Goal: Communication & Community: Answer question/provide support

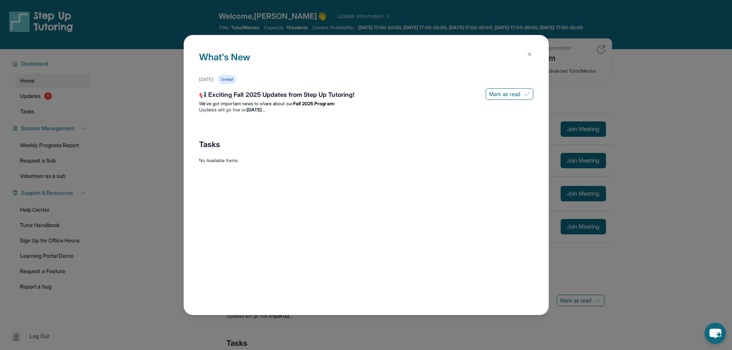
click at [118, 134] on div "What's New [DATE] Unread 📢 Exciting Fall 2025 Updates from Step Up Tutoring! [P…" at bounding box center [366, 175] width 732 height 350
click at [528, 55] on img at bounding box center [530, 54] width 6 height 6
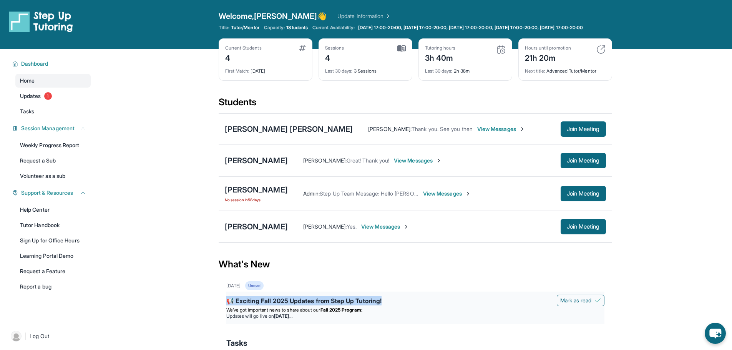
click at [384, 312] on div "[DATE] Unread 📢 Exciting Fall 2025 Updates from Step Up Tutoring! [PERSON_NAME]…" at bounding box center [415, 302] width 378 height 43
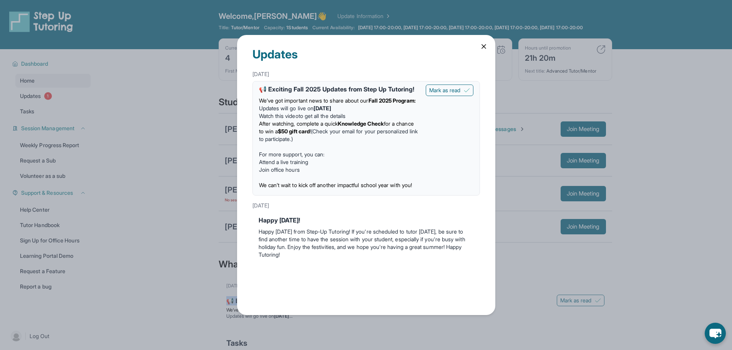
click at [488, 47] on icon at bounding box center [484, 47] width 8 height 8
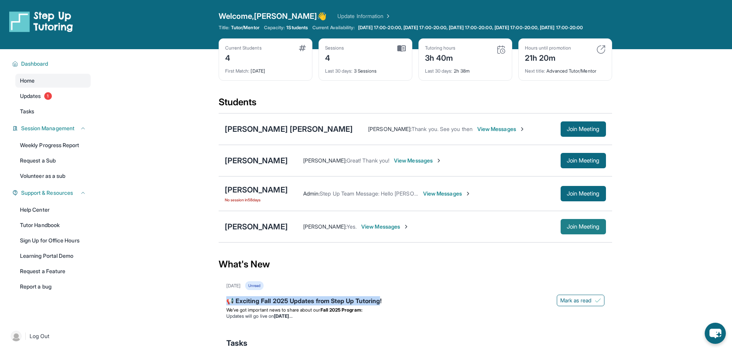
click at [583, 229] on span "Join Meeting" at bounding box center [583, 226] width 33 height 5
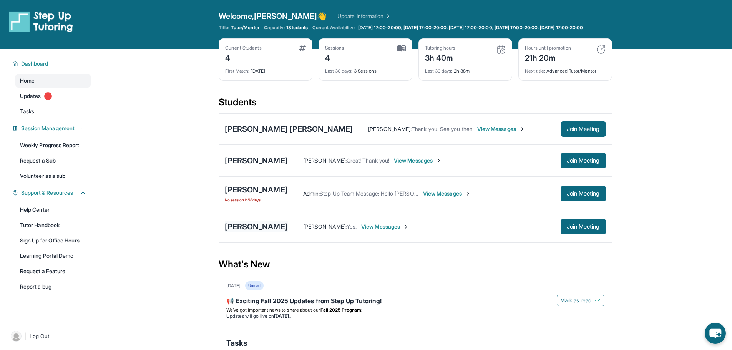
click at [261, 231] on div "[PERSON_NAME]" at bounding box center [256, 226] width 63 height 11
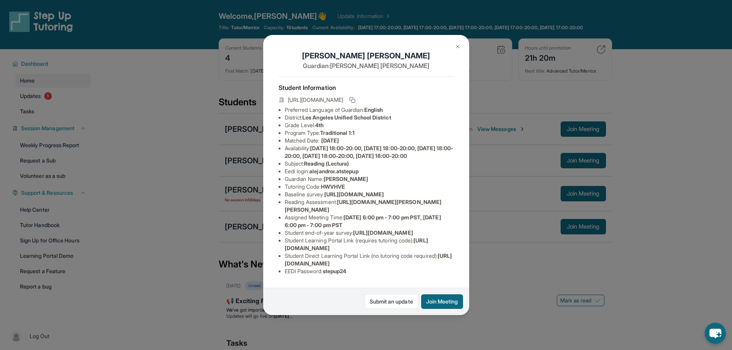
click at [243, 225] on div "[PERSON_NAME] Guardian: [PERSON_NAME] Student Information [URL][DOMAIN_NAME] Pr…" at bounding box center [366, 175] width 732 height 350
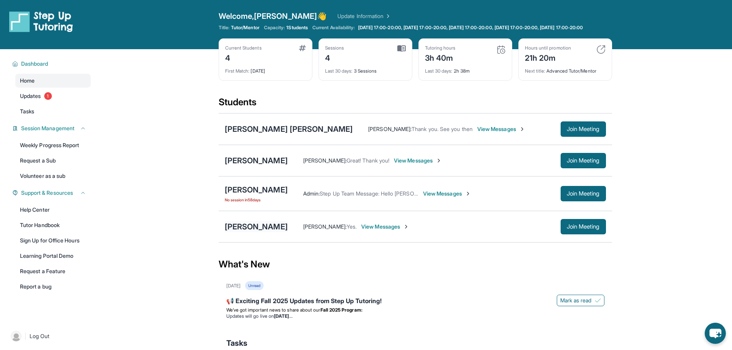
click at [270, 230] on div "[PERSON_NAME]" at bounding box center [256, 226] width 63 height 11
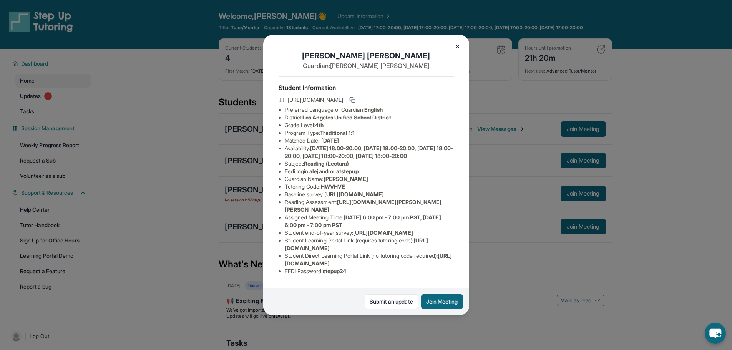
scroll to position [78, 0]
drag, startPoint x: 445, startPoint y: 260, endPoint x: 284, endPoint y: 260, distance: 161.4
click at [284, 260] on ul "Preferred Language of Guardian: English District: [GEOGRAPHIC_DATA] Unified Sch…" at bounding box center [366, 190] width 175 height 169
copy span "[URL][DOMAIN_NAME]"
click at [516, 294] on div "[PERSON_NAME] Guardian: [PERSON_NAME] Student Information [URL][DOMAIN_NAME] Pr…" at bounding box center [366, 175] width 732 height 350
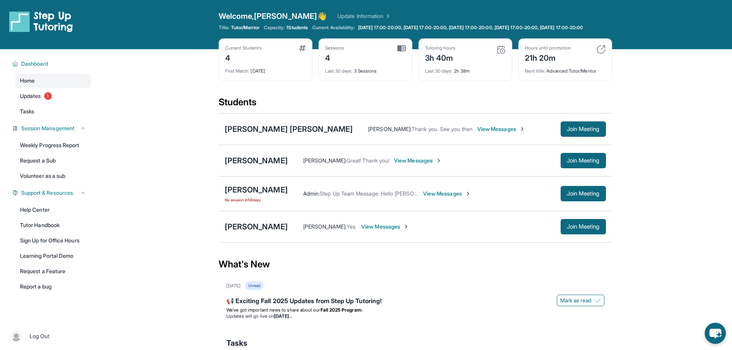
click at [366, 231] on span "View Messages" at bounding box center [385, 227] width 48 height 8
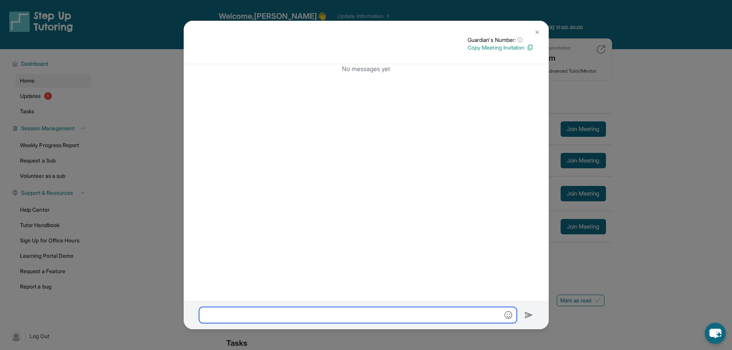
click at [313, 314] on input "text" at bounding box center [358, 315] width 318 height 16
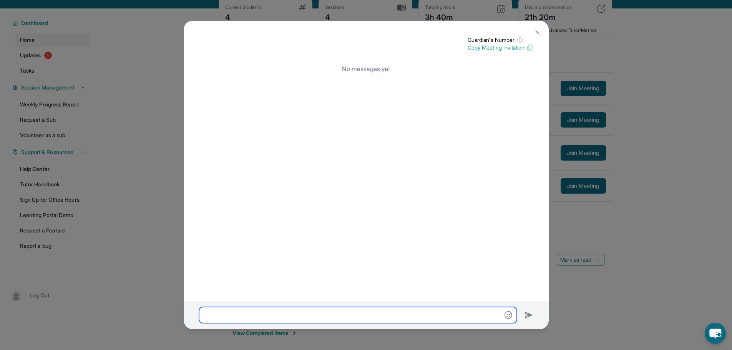
scroll to position [55, 0]
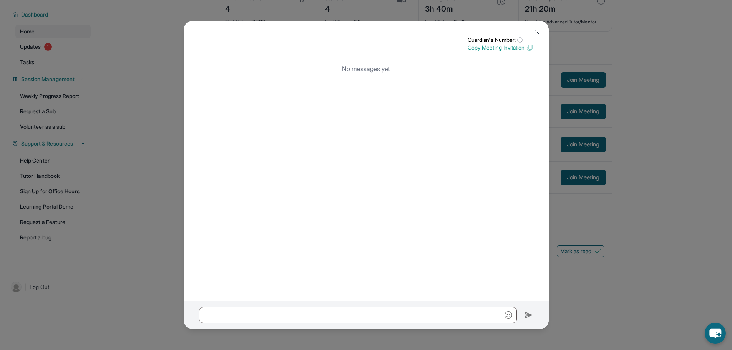
click at [539, 36] on button at bounding box center [537, 32] width 15 height 15
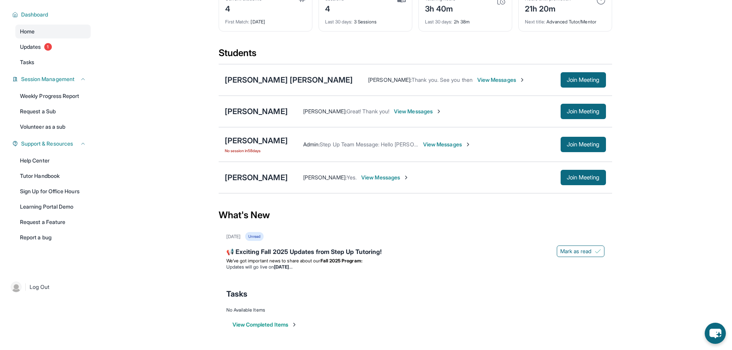
click at [367, 184] on div "[PERSON_NAME] : Yes. View Messages Join Meeting" at bounding box center [447, 177] width 318 height 15
click at [369, 176] on span "View Messages" at bounding box center [385, 178] width 48 height 8
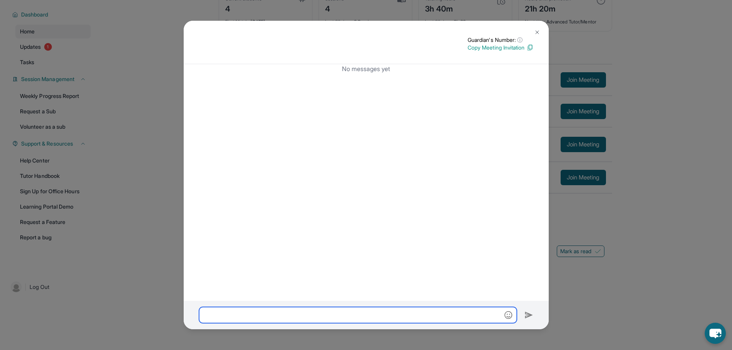
click at [307, 317] on input "text" at bounding box center [358, 315] width 318 height 16
paste input "**********"
type input "**********"
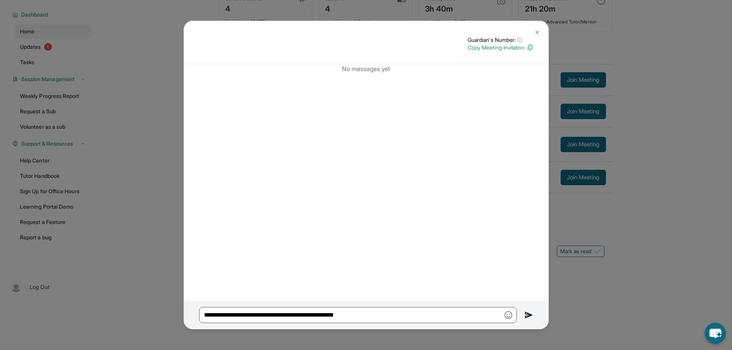
click at [533, 32] on button at bounding box center [537, 32] width 15 height 15
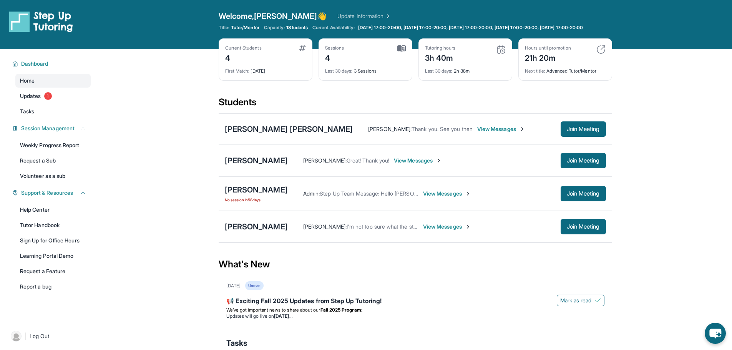
click at [447, 231] on span "View Messages" at bounding box center [447, 227] width 48 height 8
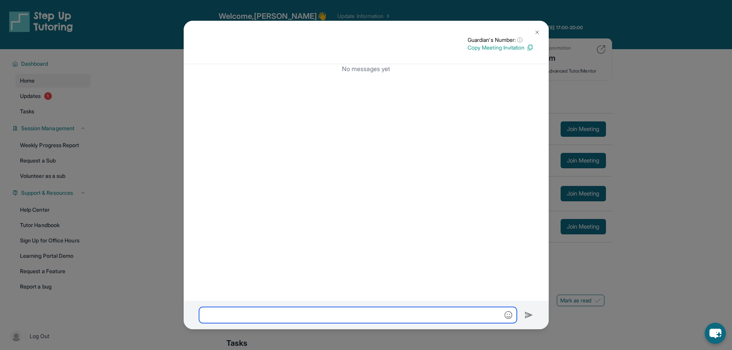
click at [337, 320] on input "text" at bounding box center [358, 315] width 318 height 16
paste input "**********"
type input "**********"
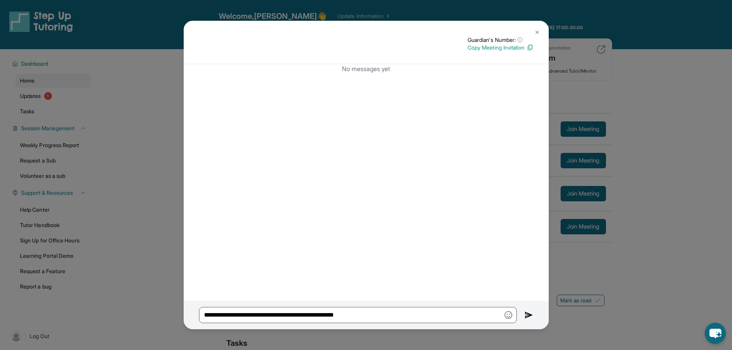
click at [528, 317] on img at bounding box center [529, 315] width 9 height 9
click at [645, 284] on div "**********" at bounding box center [366, 175] width 732 height 350
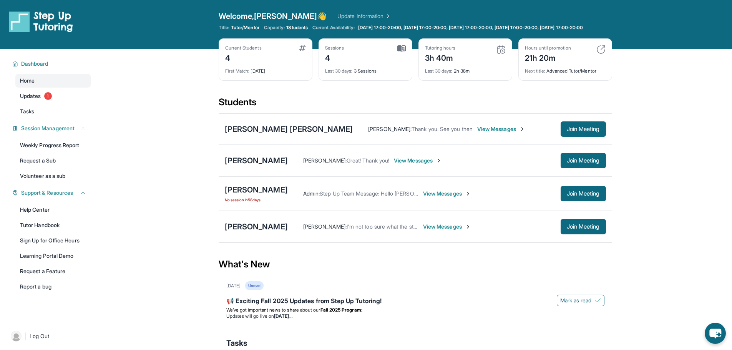
click at [443, 231] on span "View Messages" at bounding box center [447, 227] width 48 height 8
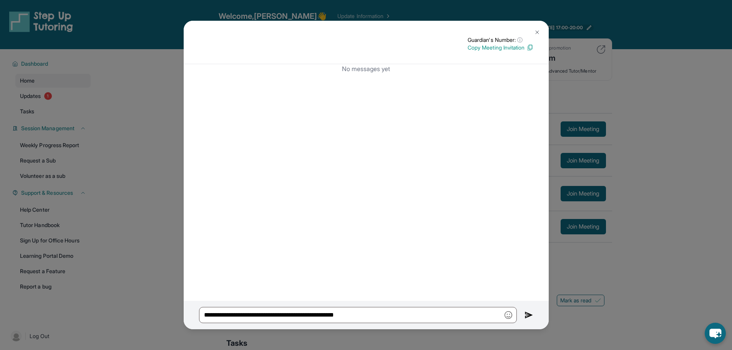
click at [537, 35] on img at bounding box center [537, 32] width 6 height 6
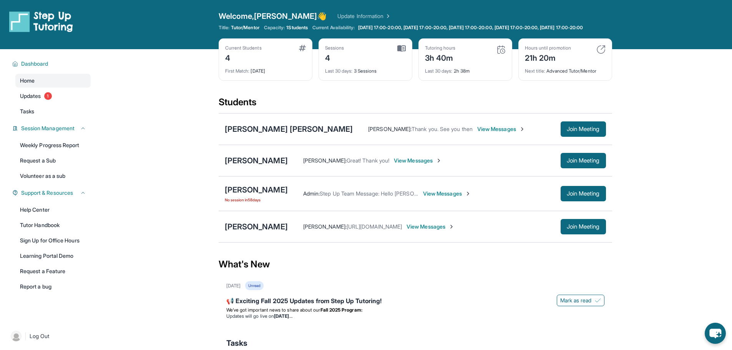
click at [265, 241] on div "Alejandro Rivera Owen Song : https://student-portal.stepuptutoring.org/student/…" at bounding box center [416, 227] width 394 height 32
click at [267, 232] on div "[PERSON_NAME]" at bounding box center [256, 226] width 63 height 11
